Goal: Transaction & Acquisition: Purchase product/service

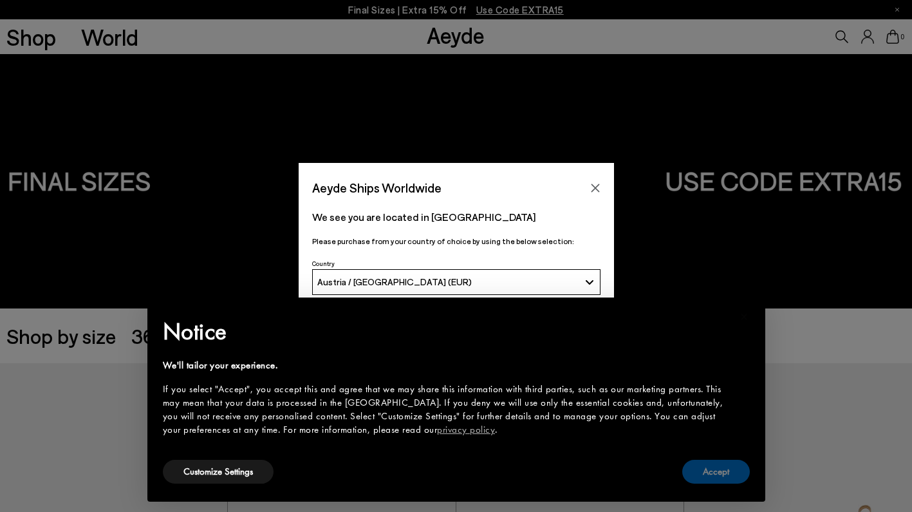
click at [717, 476] on button "Accept" at bounding box center [716, 472] width 68 height 24
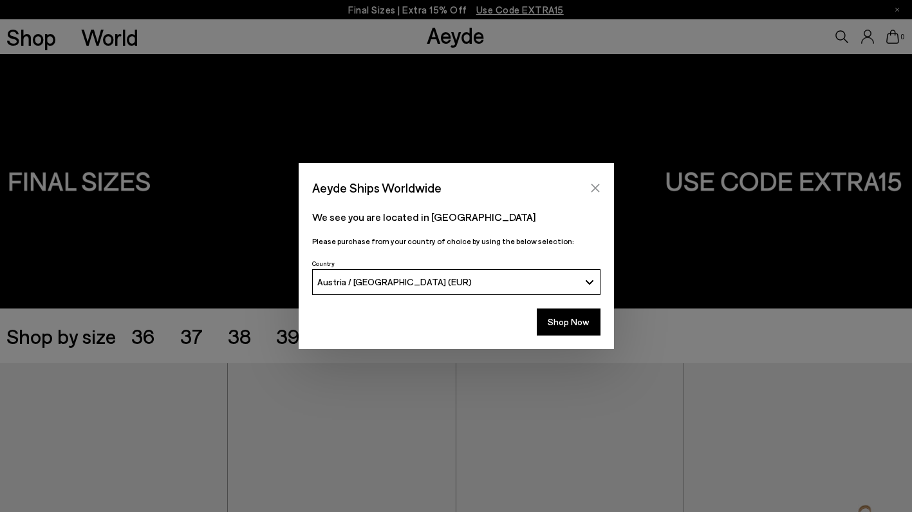
click at [599, 189] on icon "Close" at bounding box center [595, 188] width 10 height 10
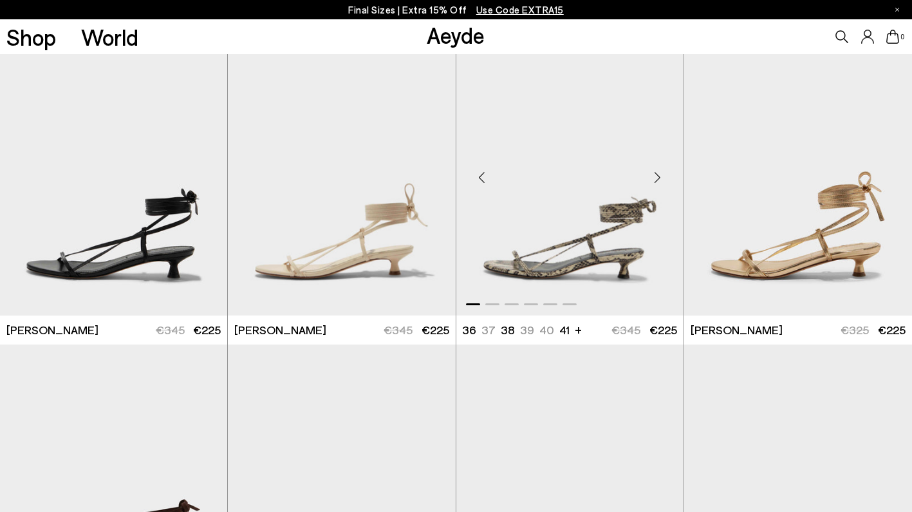
scroll to position [622, 0]
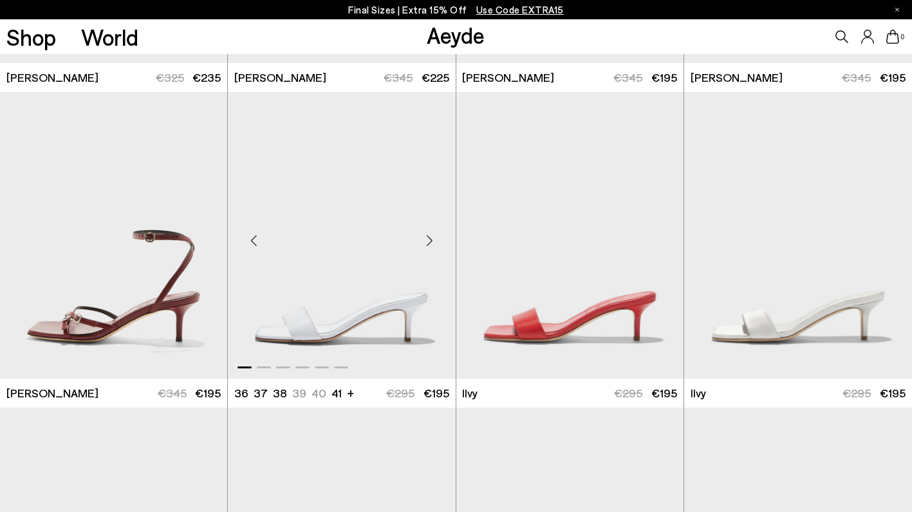
scroll to position [1539, 0]
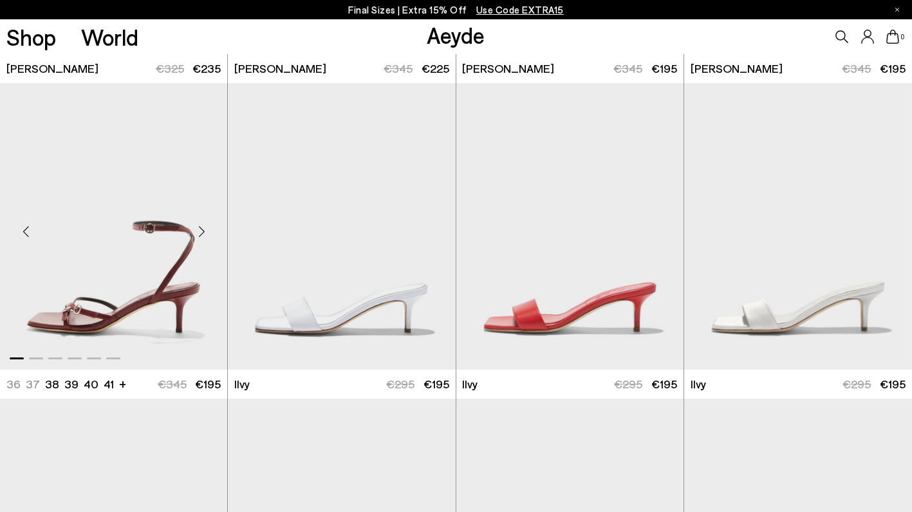
click at [200, 268] on img "1 / 6" at bounding box center [113, 226] width 227 height 286
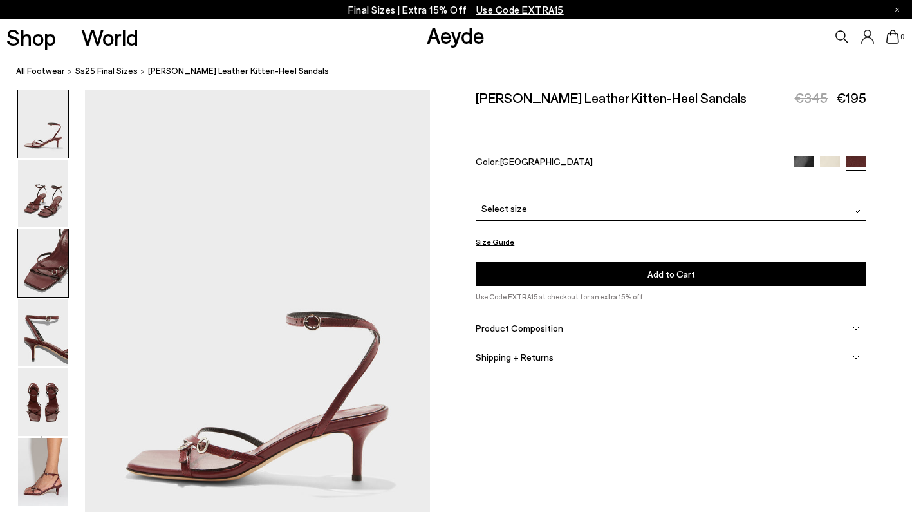
click at [60, 263] on img at bounding box center [43, 263] width 50 height 68
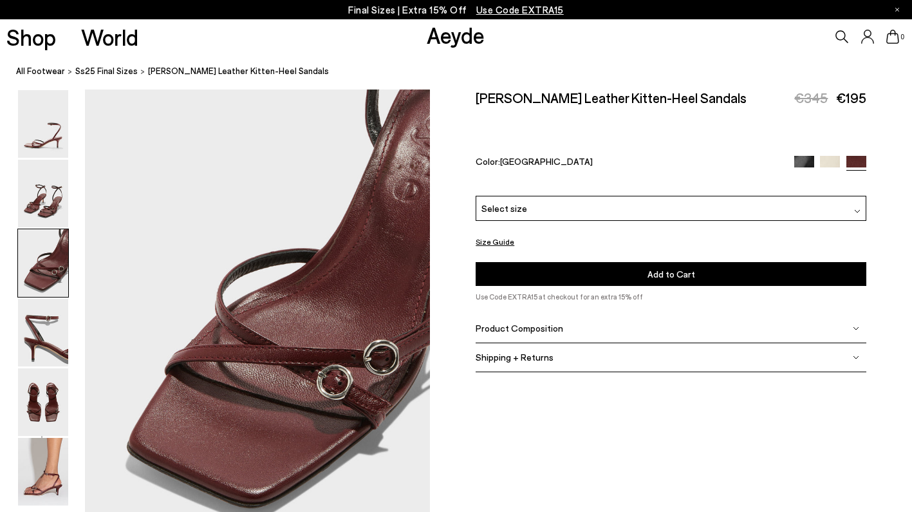
click at [846, 196] on div "Select size" at bounding box center [671, 208] width 391 height 25
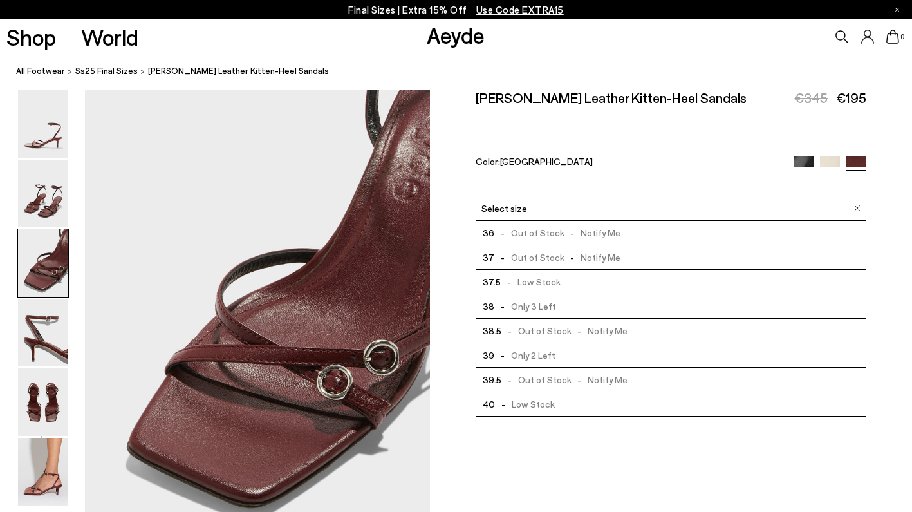
click at [546, 396] on span "- Low Stock" at bounding box center [525, 404] width 60 height 16
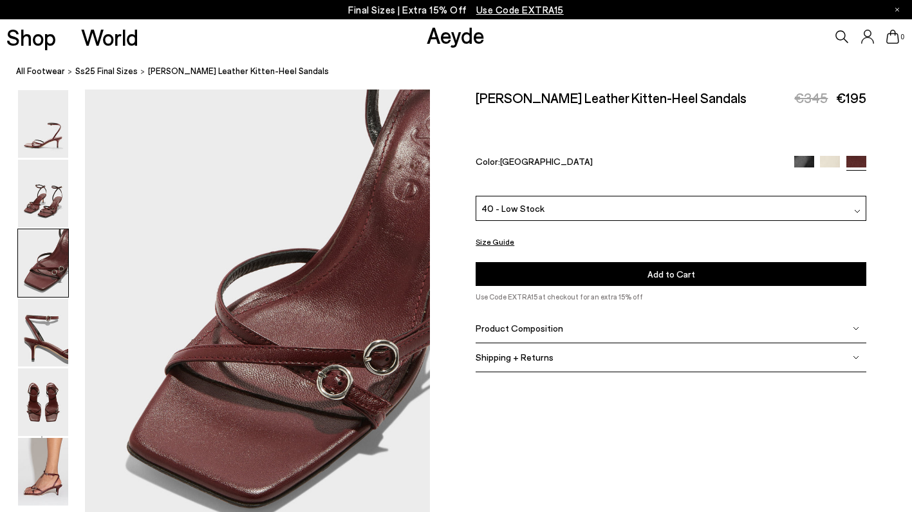
click at [609, 262] on button "Add to Cart Select a Size First" at bounding box center [671, 274] width 391 height 24
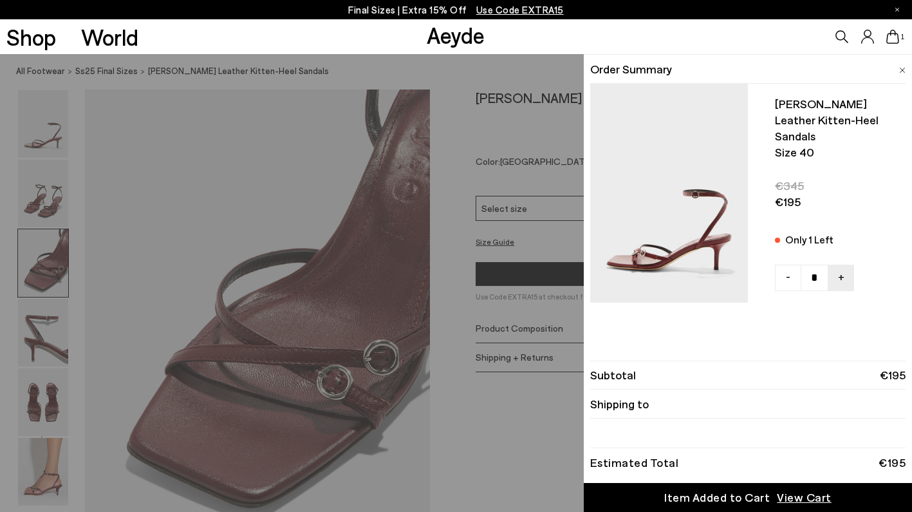
click at [808, 497] on span "View Cart" at bounding box center [804, 497] width 55 height 16
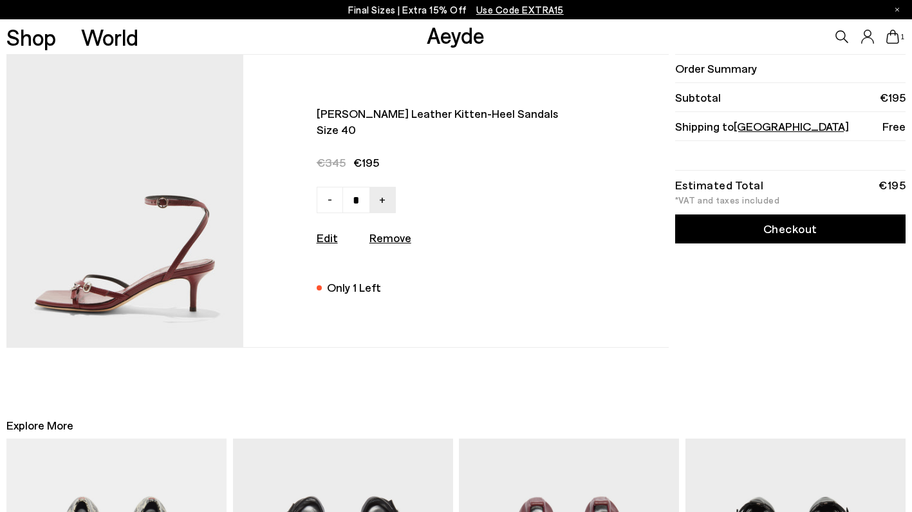
click at [761, 230] on link "Checkout" at bounding box center [790, 228] width 230 height 29
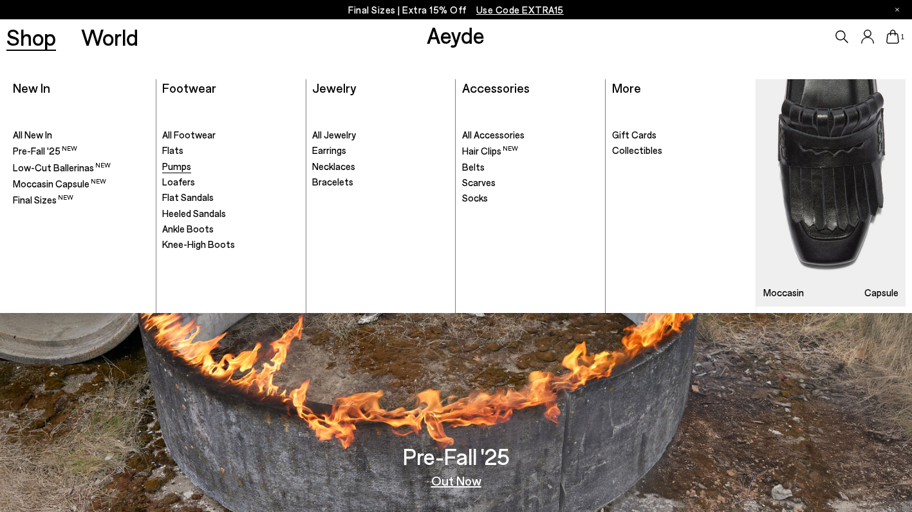
click at [176, 167] on span "Pumps" at bounding box center [176, 166] width 29 height 12
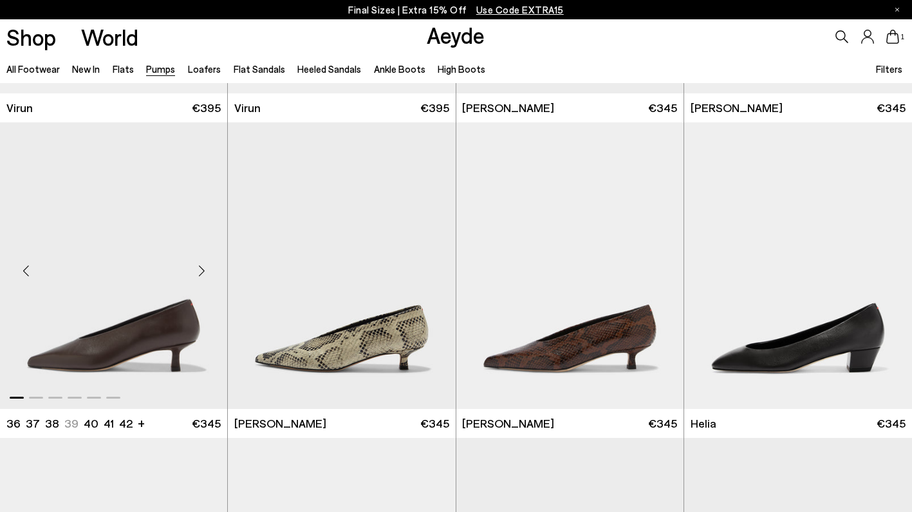
scroll to position [275, 0]
click at [570, 328] on img "1 / 6" at bounding box center [569, 265] width 227 height 286
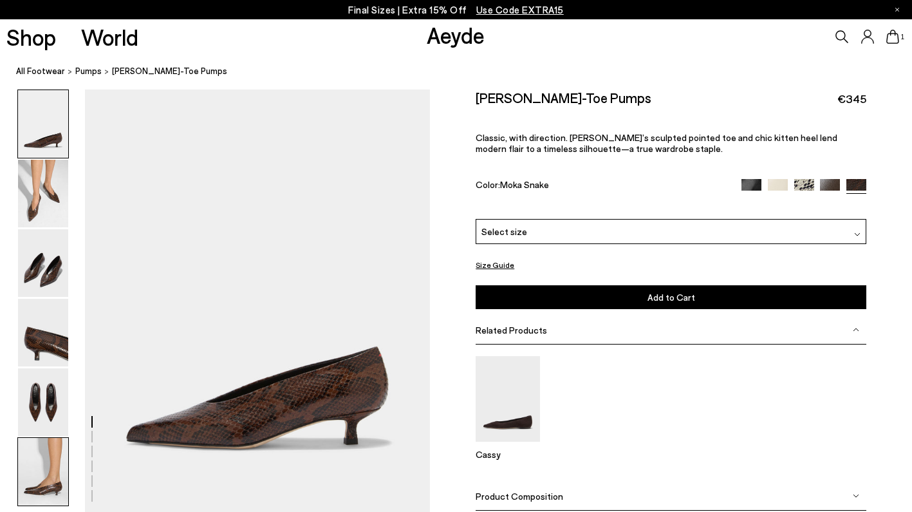
click at [34, 459] on img at bounding box center [43, 472] width 50 height 68
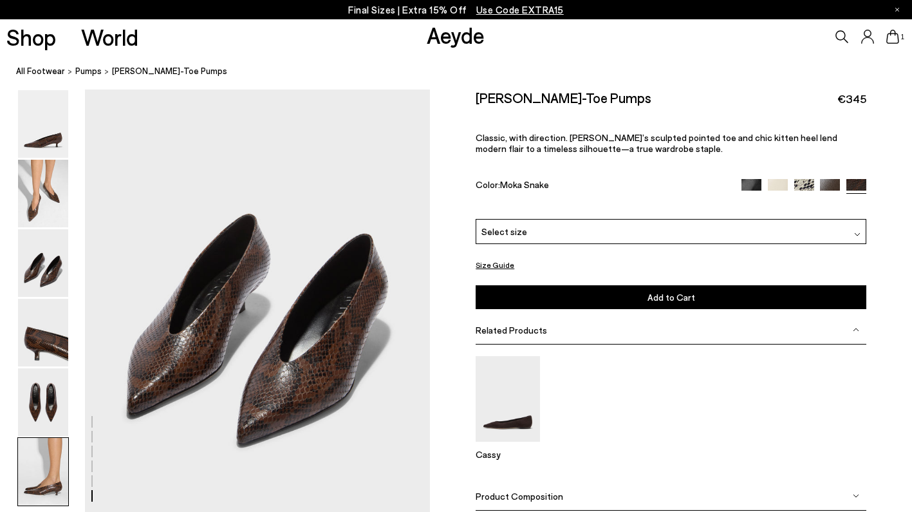
scroll to position [2362, 0]
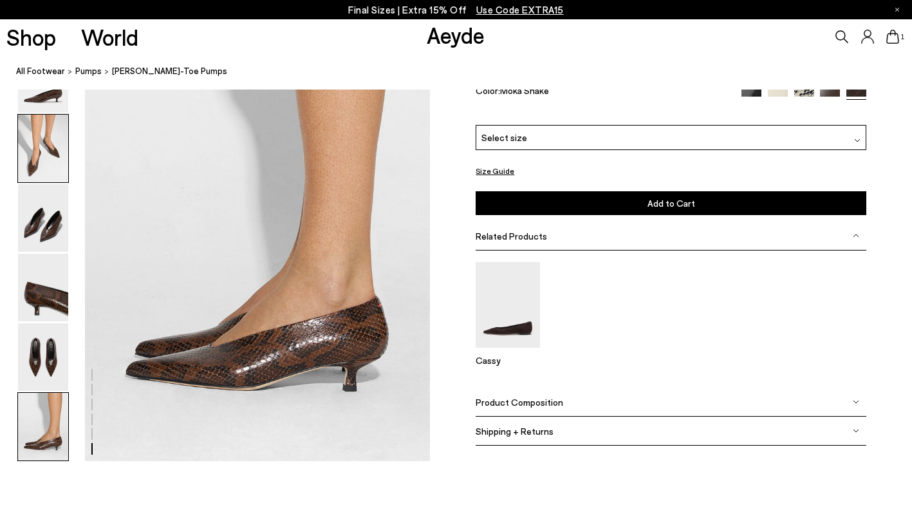
click at [42, 151] on img at bounding box center [43, 149] width 50 height 68
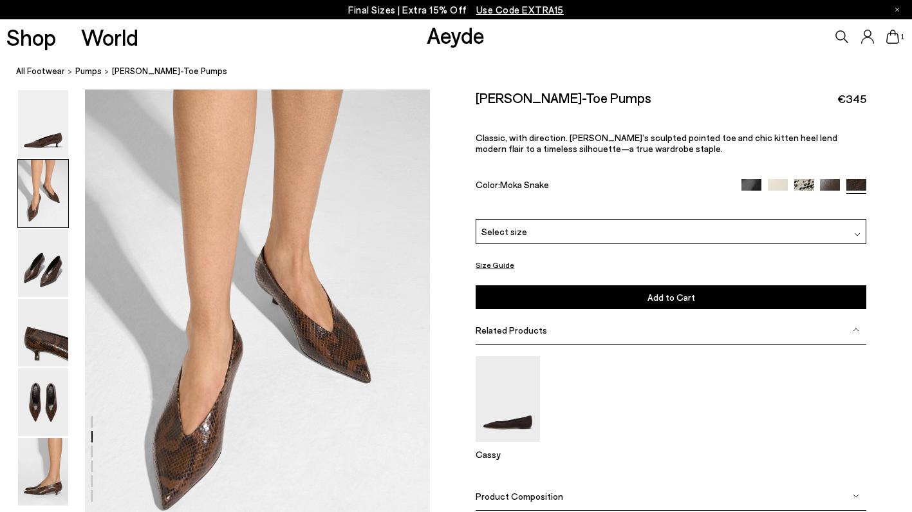
click at [756, 179] on div at bounding box center [803, 186] width 125 height 15
click at [754, 179] on img at bounding box center [751, 189] width 20 height 20
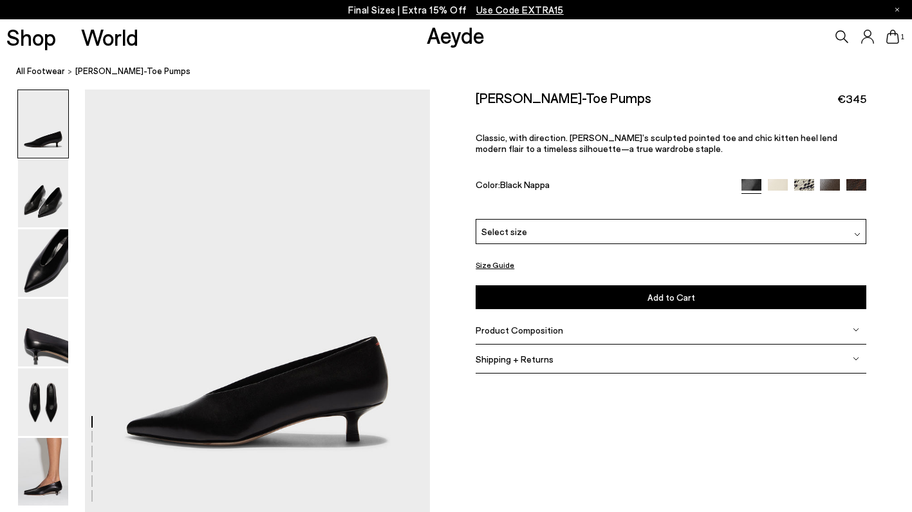
click at [861, 179] on img at bounding box center [856, 189] width 20 height 20
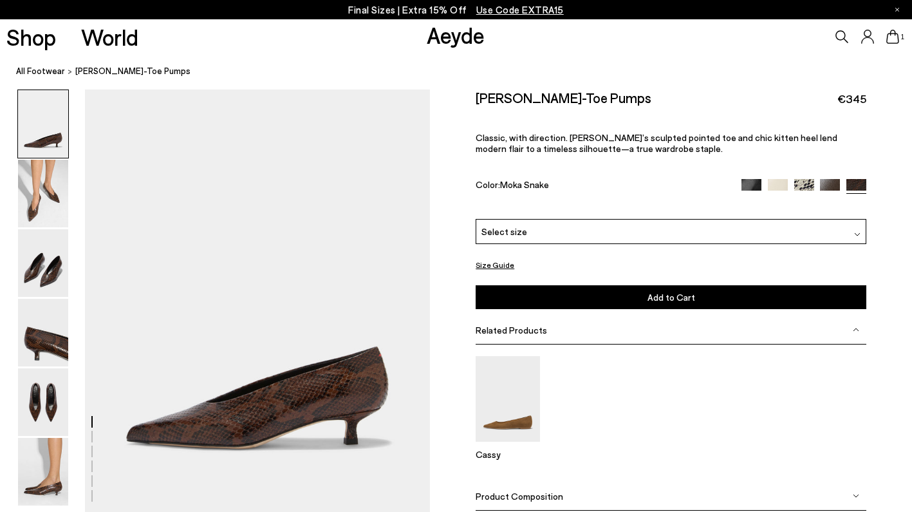
click at [832, 158] on div "Clara Pointed-Toe Pumps €345 Classic, with direction. Clara’s sculpted pointed …" at bounding box center [671, 153] width 391 height 129
click at [831, 179] on img at bounding box center [830, 189] width 20 height 20
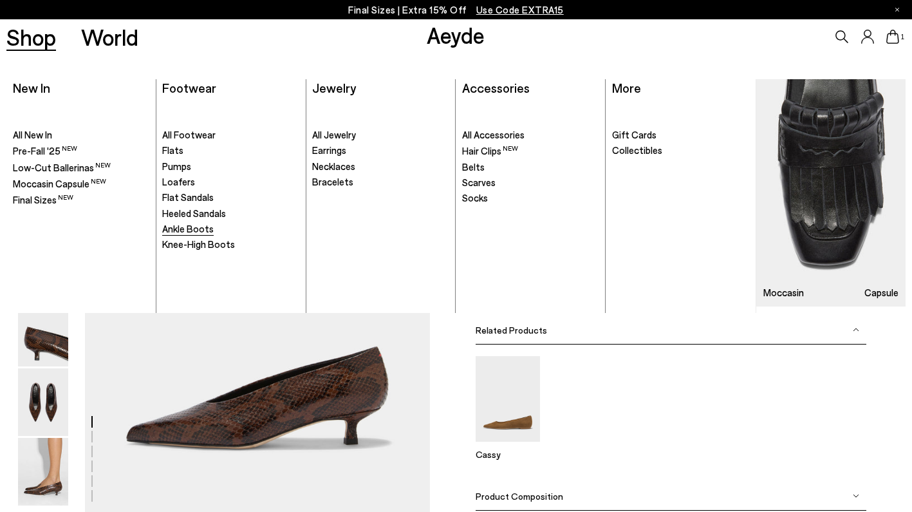
click at [185, 227] on span "Ankle Boots" at bounding box center [187, 229] width 51 height 12
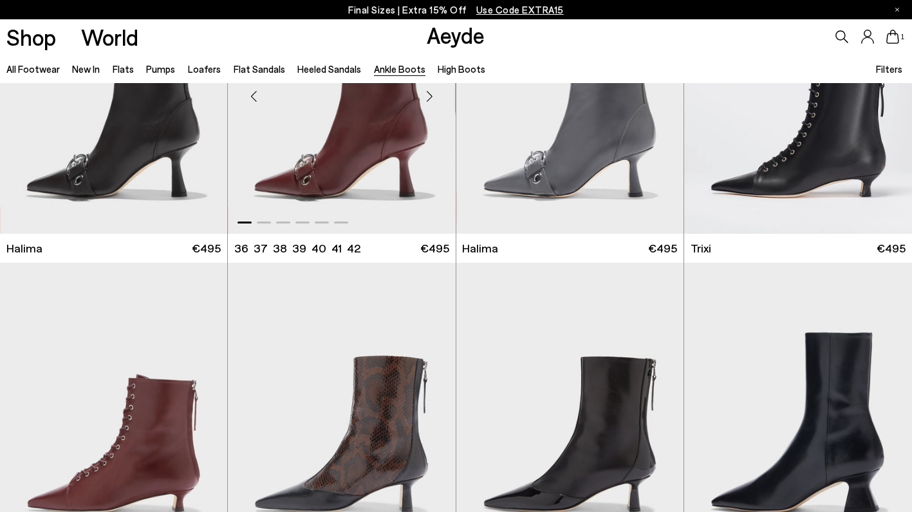
scroll to position [367, 0]
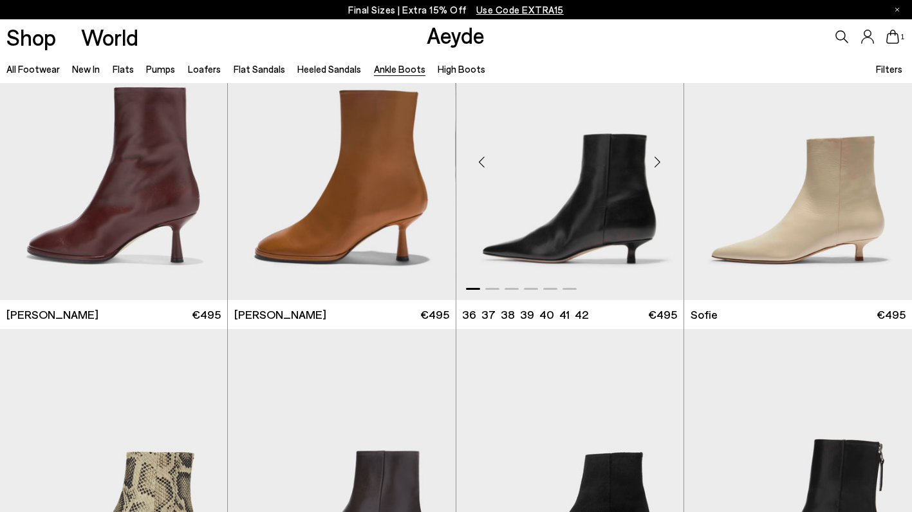
scroll to position [1015, 0]
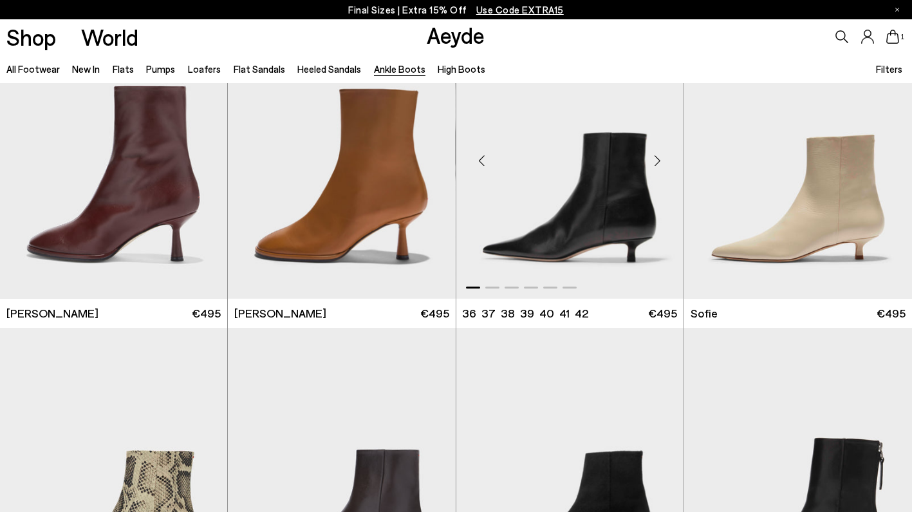
click at [600, 172] on img "1 / 6" at bounding box center [569, 156] width 227 height 286
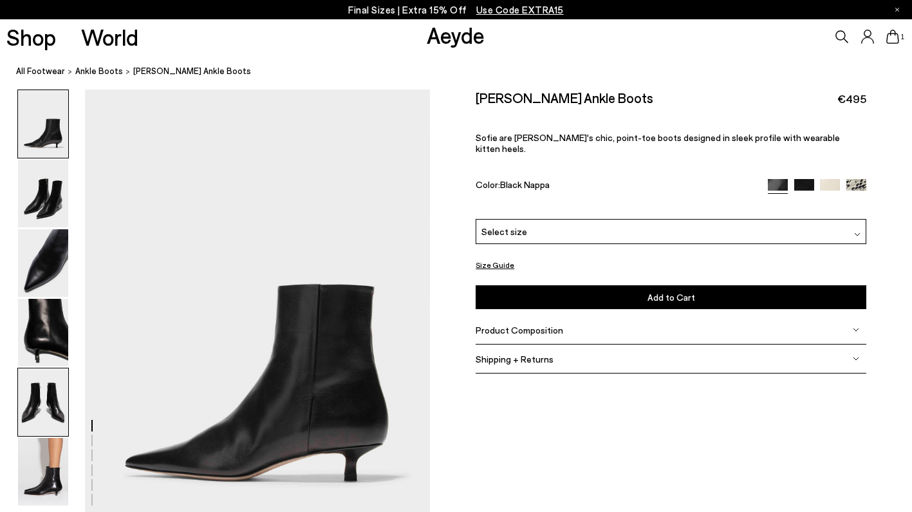
click at [41, 415] on img at bounding box center [43, 402] width 50 height 68
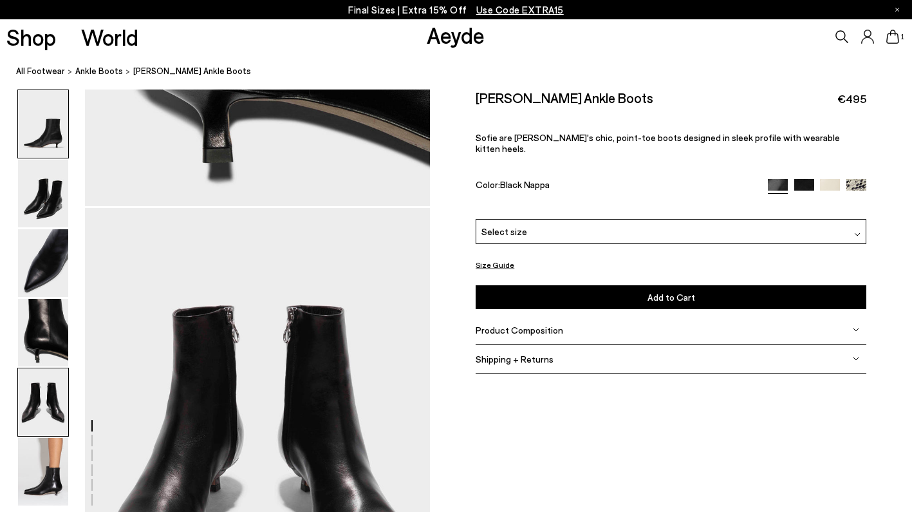
scroll to position [1849, 0]
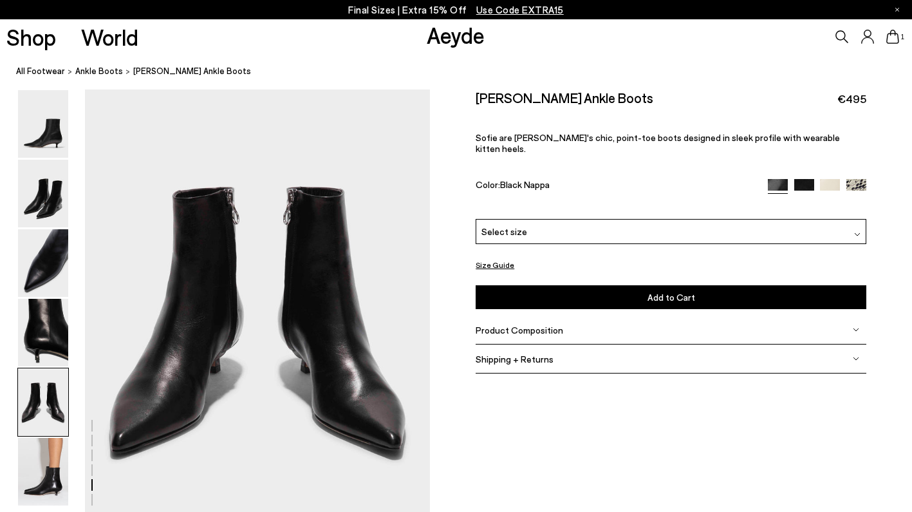
click at [801, 179] on img at bounding box center [804, 189] width 20 height 20
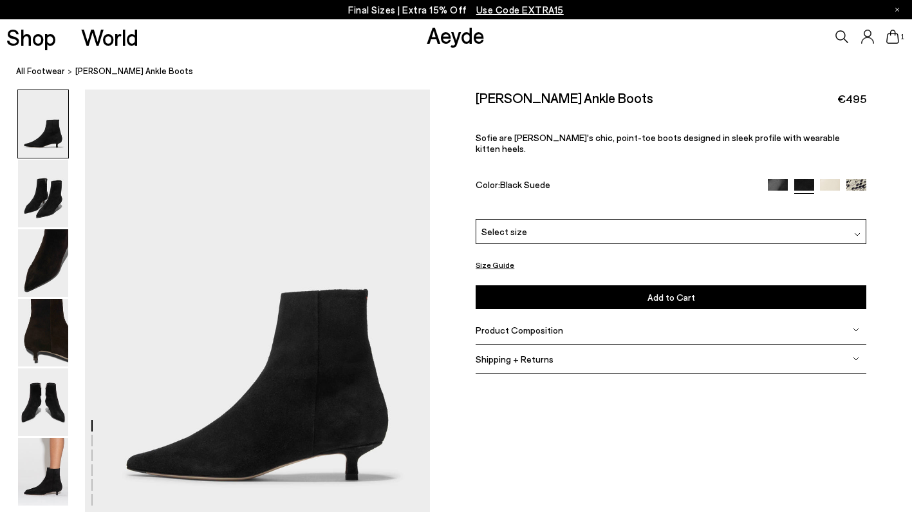
click at [839, 179] on img at bounding box center [830, 189] width 20 height 20
